Goal: Find specific page/section

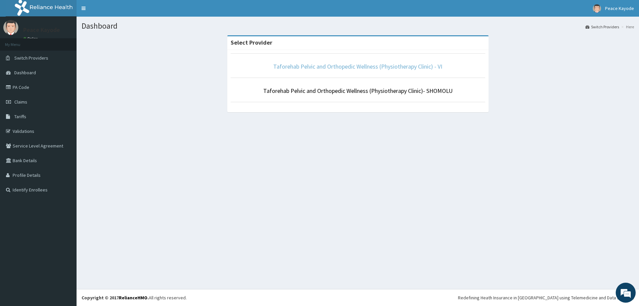
click at [331, 66] on link "Taforehab Pelvic and Orthopedic Wellness (Physiotherapy Clinic) - VI" at bounding box center [357, 67] width 169 height 8
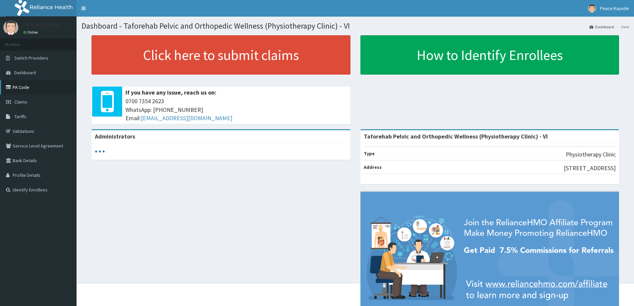
click at [25, 85] on link "PA Code" at bounding box center [38, 87] width 77 height 15
